Goal: Transaction & Acquisition: Book appointment/travel/reservation

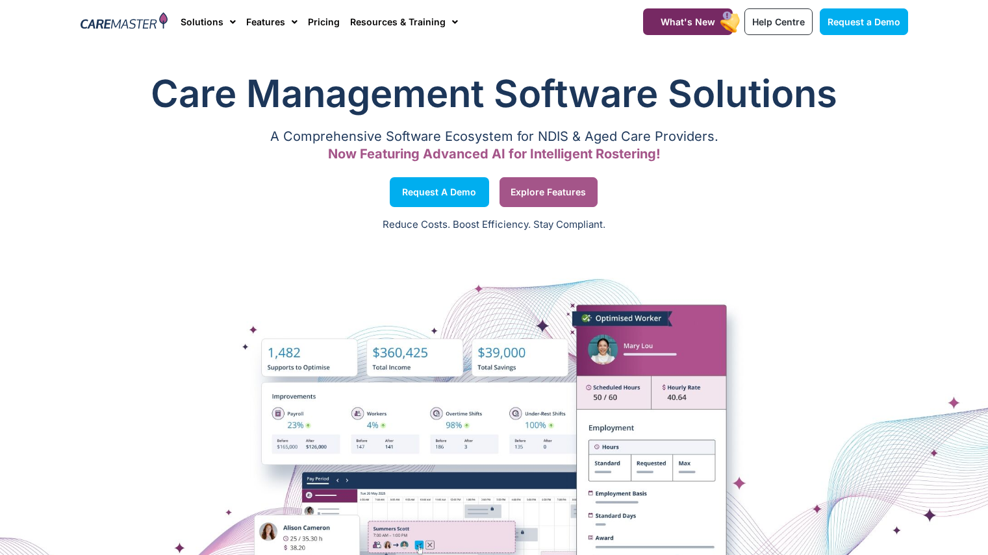
click at [568, 196] on span "Explore Features" at bounding box center [548, 192] width 75 height 6
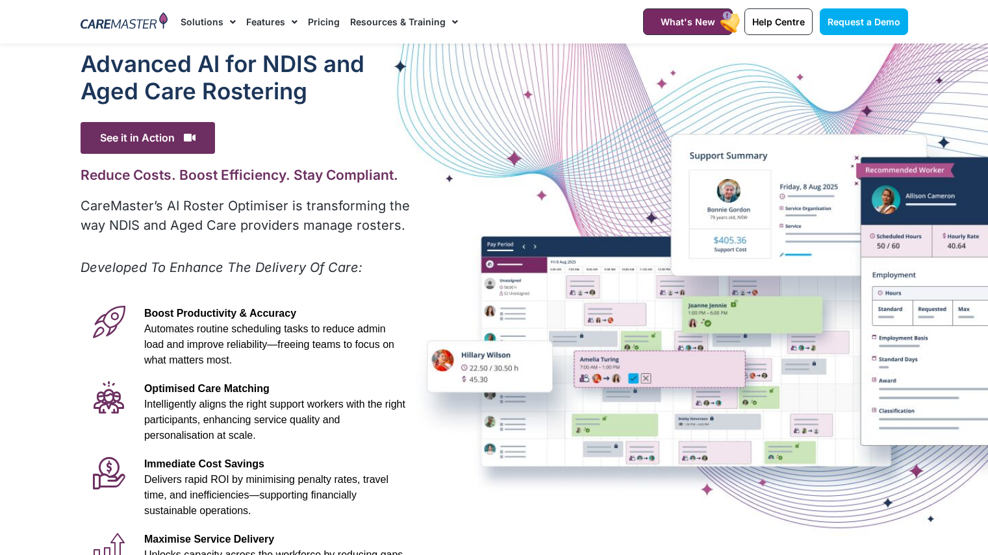
click at [311, 25] on link "Pricing" at bounding box center [324, 22] width 32 height 44
